Goal: Transaction & Acquisition: Obtain resource

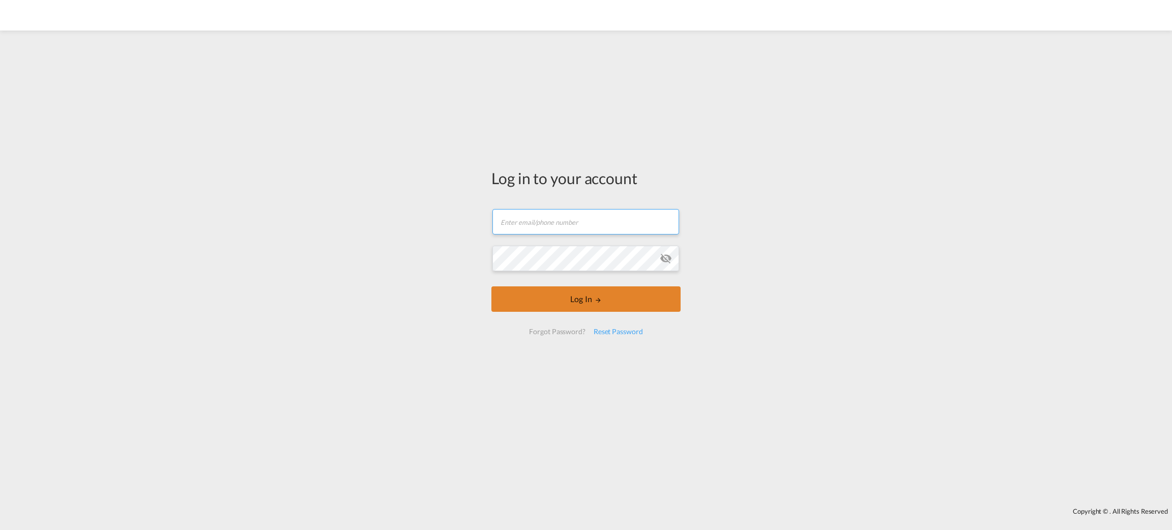
type input "[EMAIL_ADDRESS][DOMAIN_NAME]"
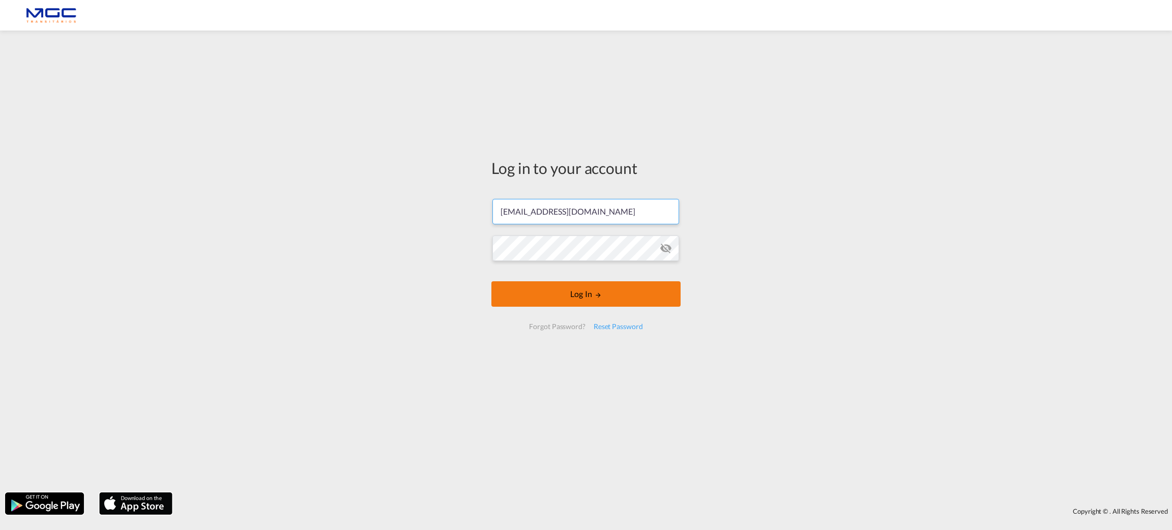
click at [575, 310] on form "[EMAIL_ADDRESS][DOMAIN_NAME] Log In Forgot Password? Reset Password" at bounding box center [585, 264] width 189 height 151
click at [578, 291] on button "Log In" at bounding box center [585, 293] width 189 height 25
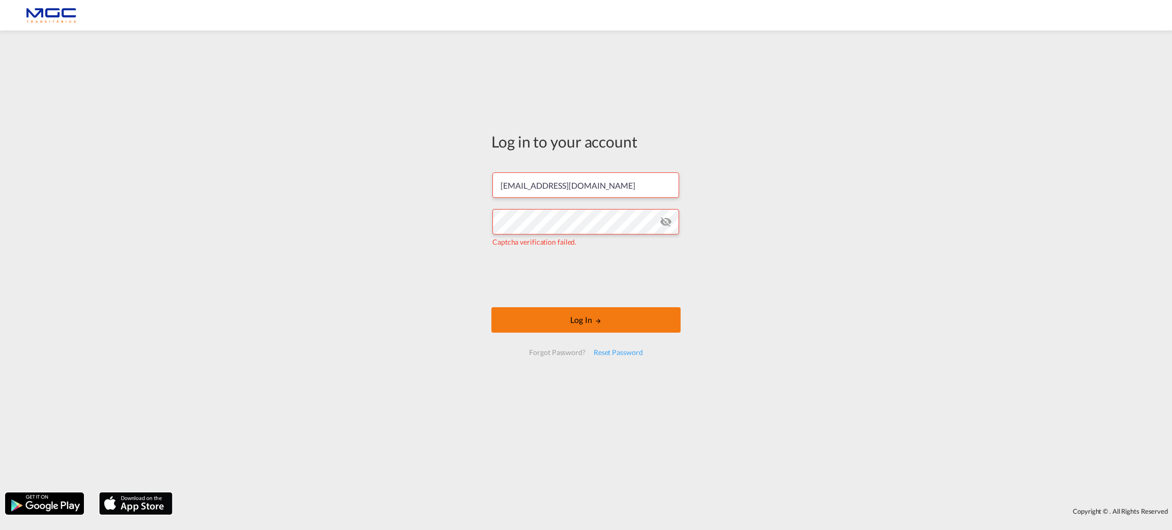
click at [631, 322] on button "Log In" at bounding box center [585, 319] width 189 height 25
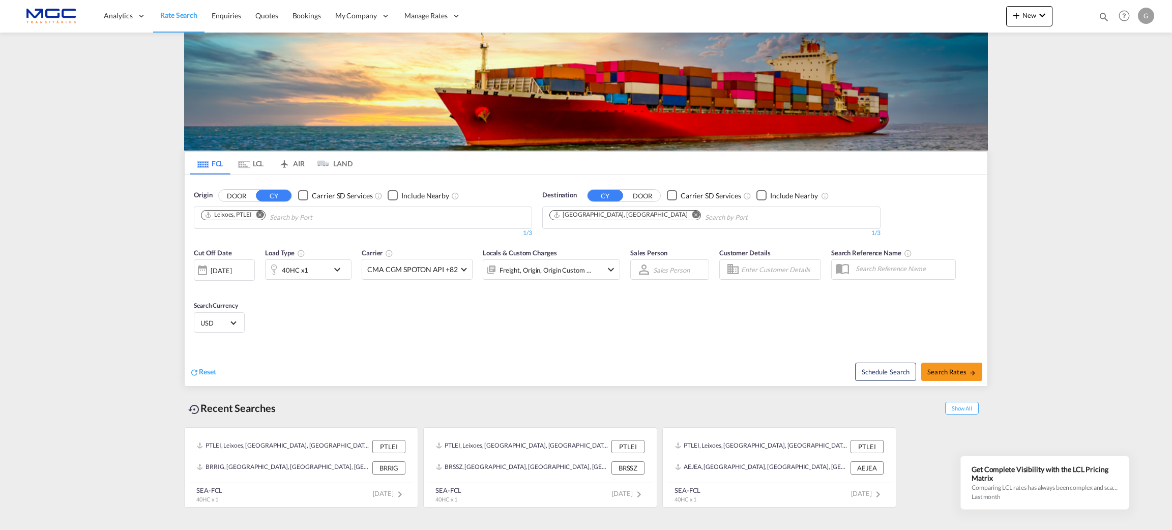
click at [264, 215] on md-icon "Remove" at bounding box center [260, 215] width 8 height 8
click at [270, 213] on body "Analytics Reports Dashboard Rate Search Enquiries Quotes Bookings" at bounding box center [586, 265] width 1172 height 530
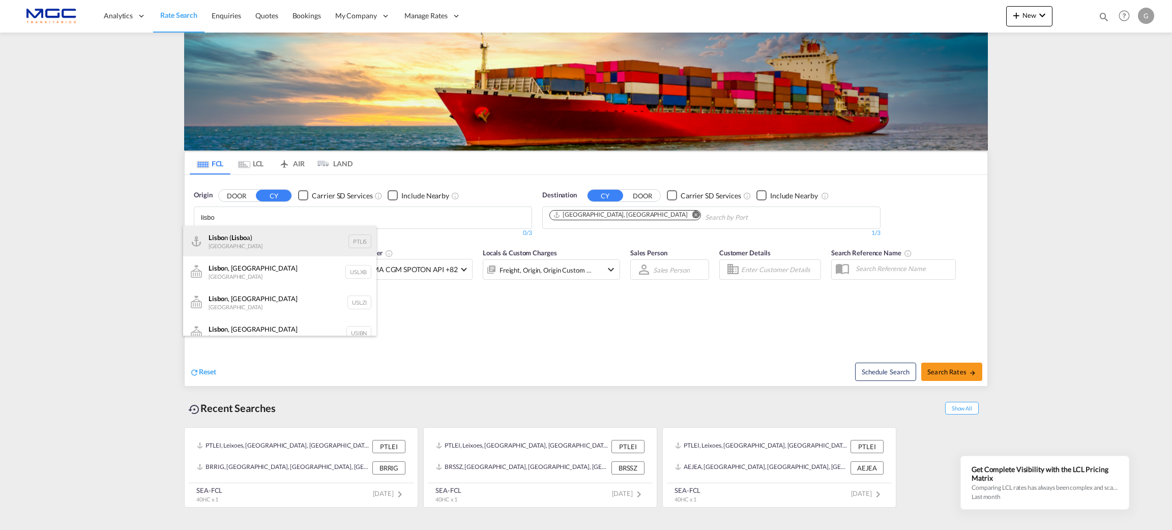
type input "lisbo"
drag, startPoint x: 257, startPoint y: 243, endPoint x: 492, endPoint y: 203, distance: 238.4
click at [259, 243] on div "Lisbo n ( Lisbo a) Portugal PTLIS" at bounding box center [279, 241] width 193 height 31
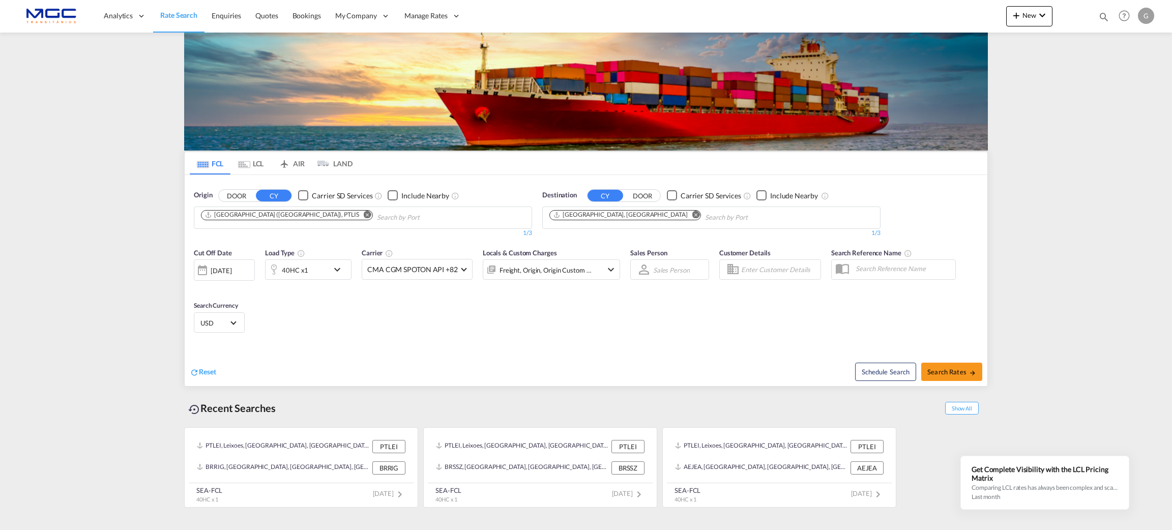
click at [685, 211] on button "Remove" at bounding box center [692, 216] width 15 height 10
drag, startPoint x: 618, startPoint y: 215, endPoint x: 651, endPoint y: 183, distance: 46.1
click at [603, 216] on body "Analytics Reports Dashboard Rate Search Enquiries Quotes Bookings" at bounding box center [586, 265] width 1172 height 530
type input "ashdod"
click at [615, 273] on div "Ashdod [GEOGRAPHIC_DATA] [GEOGRAPHIC_DATA]" at bounding box center [628, 271] width 193 height 31
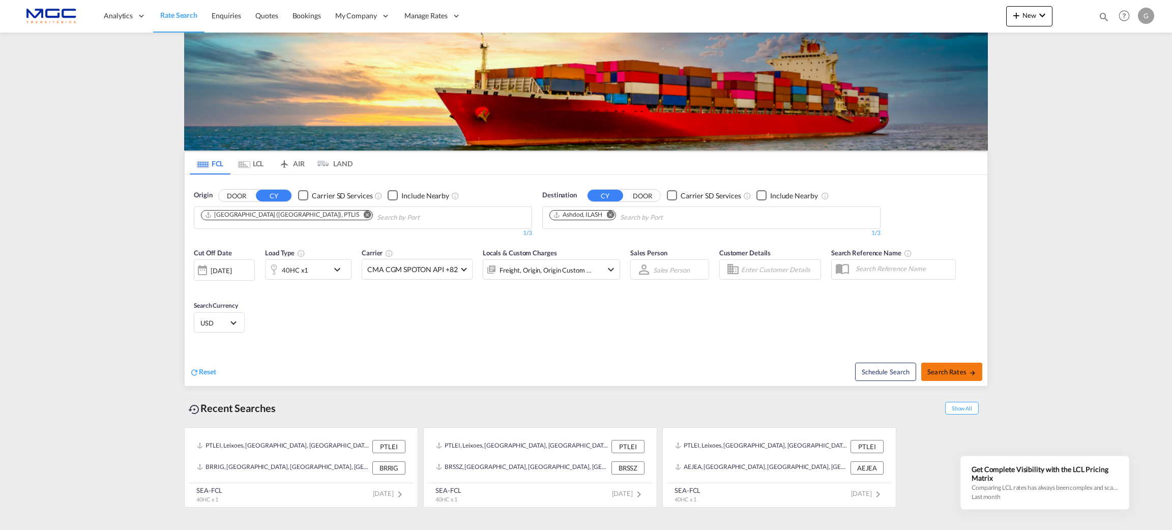
click at [970, 371] on md-icon "icon-arrow-right" at bounding box center [972, 372] width 7 height 7
type input "PTLIS to ILASH / [DATE]"
